Goal: Task Accomplishment & Management: Manage account settings

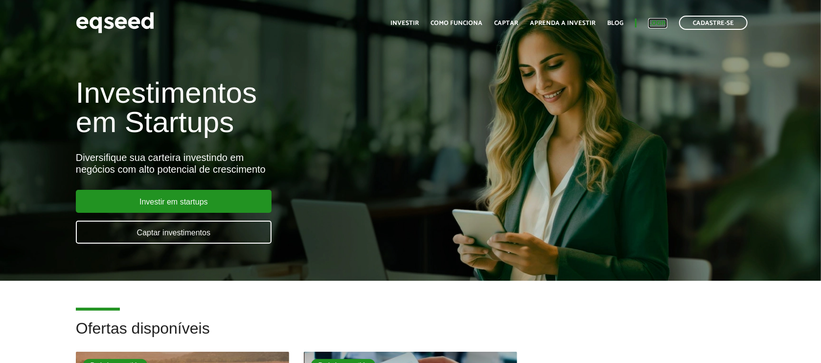
click at [651, 23] on link "Login" at bounding box center [657, 23] width 19 height 6
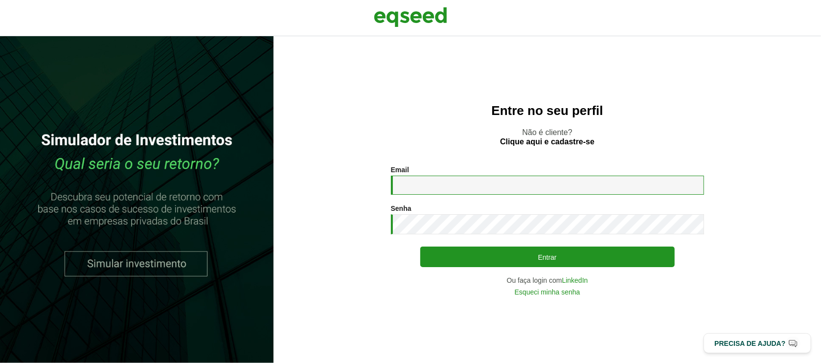
click at [446, 190] on input "Email *" at bounding box center [547, 185] width 313 height 19
type input "**********"
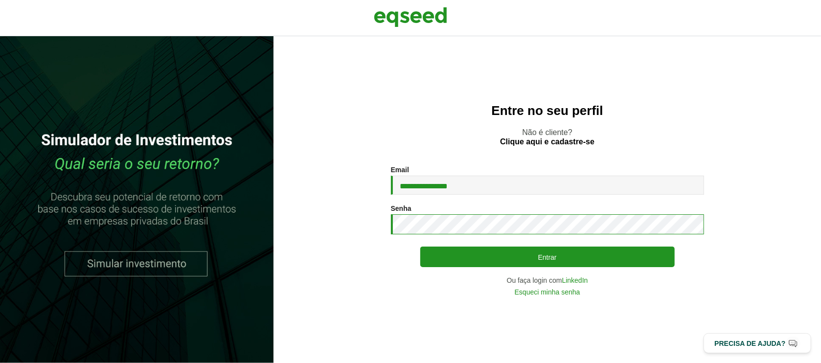
click at [420, 247] on button "Entrar" at bounding box center [547, 257] width 254 height 21
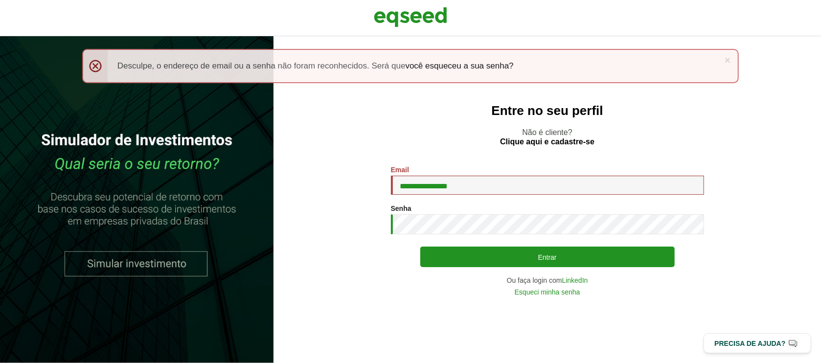
click at [420, 247] on button "Entrar" at bounding box center [547, 257] width 254 height 21
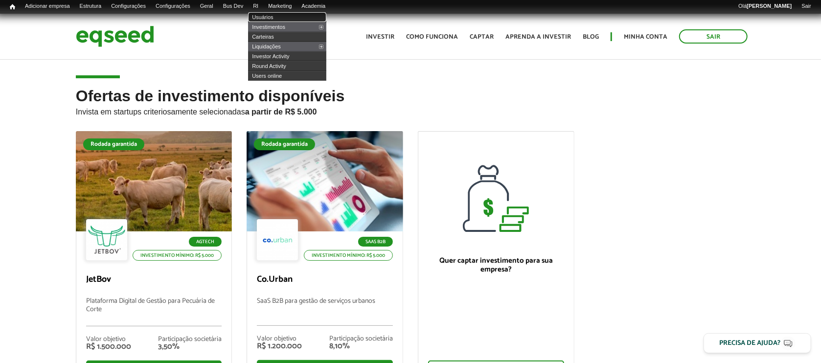
click at [275, 18] on link "Usuários" at bounding box center [287, 17] width 78 height 10
